Goal: Information Seeking & Learning: Understand process/instructions

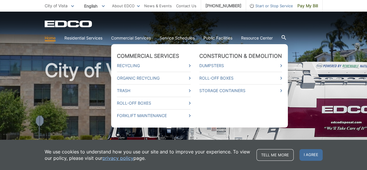
click at [140, 39] on link "Commercial Services" at bounding box center [131, 38] width 40 height 6
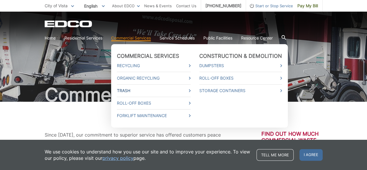
click at [142, 89] on link "Trash" at bounding box center [154, 90] width 74 height 6
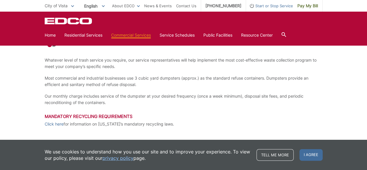
scroll to position [87, 0]
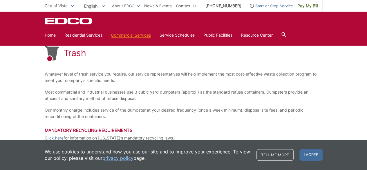
click at [229, 102] on div "Trash Whatever level of trash service you require, our service representatives …" at bounding box center [184, 93] width 278 height 156
click at [307, 154] on span "I agree" at bounding box center [311, 155] width 23 height 12
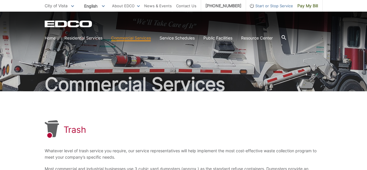
scroll to position [0, 0]
